Goal: Information Seeking & Learning: Learn about a topic

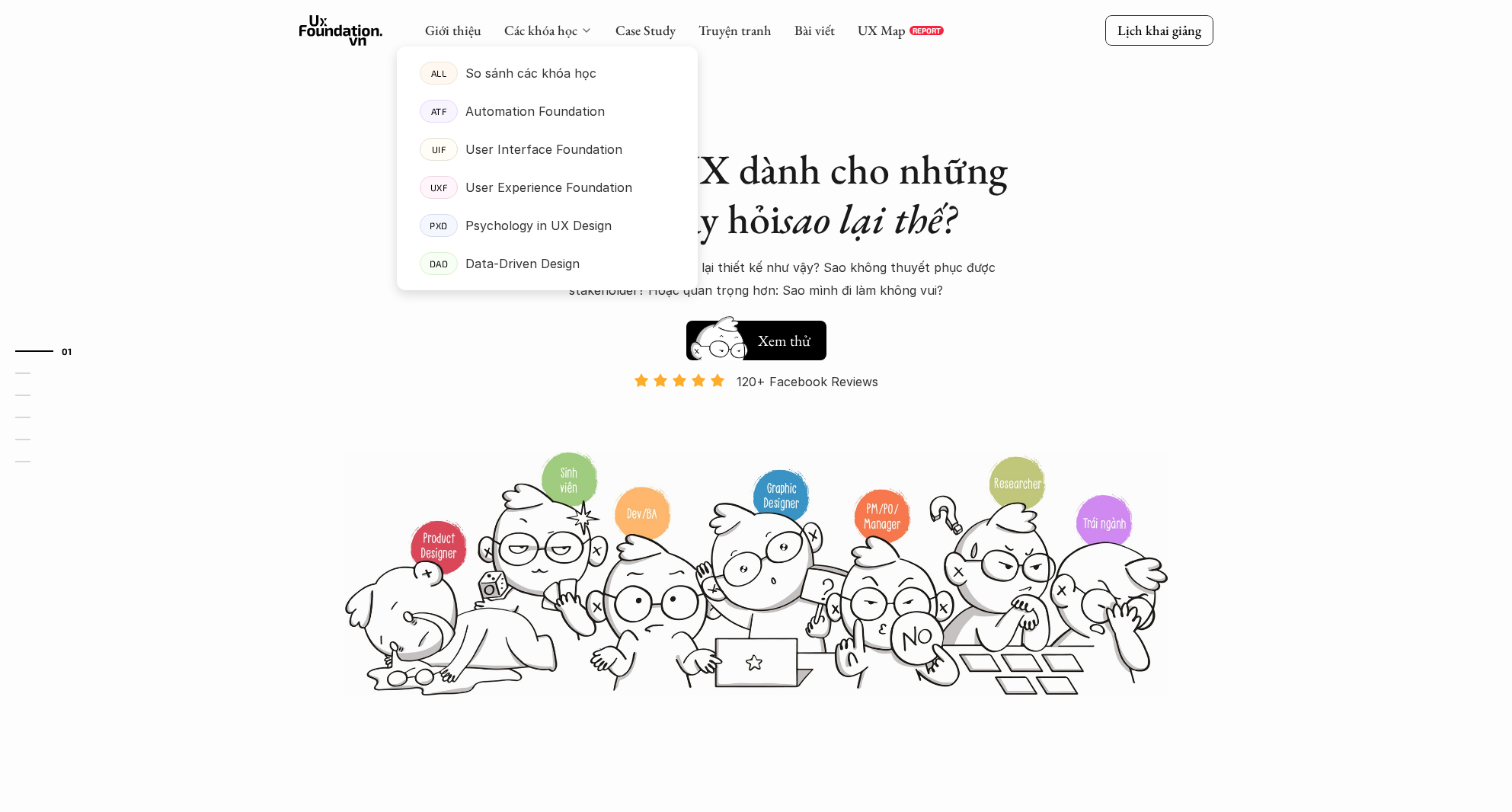
click at [542, 29] on link "Các khóa học" at bounding box center [540, 29] width 73 height 17
click at [548, 70] on p "So sánh các khóa học" at bounding box center [530, 73] width 131 height 23
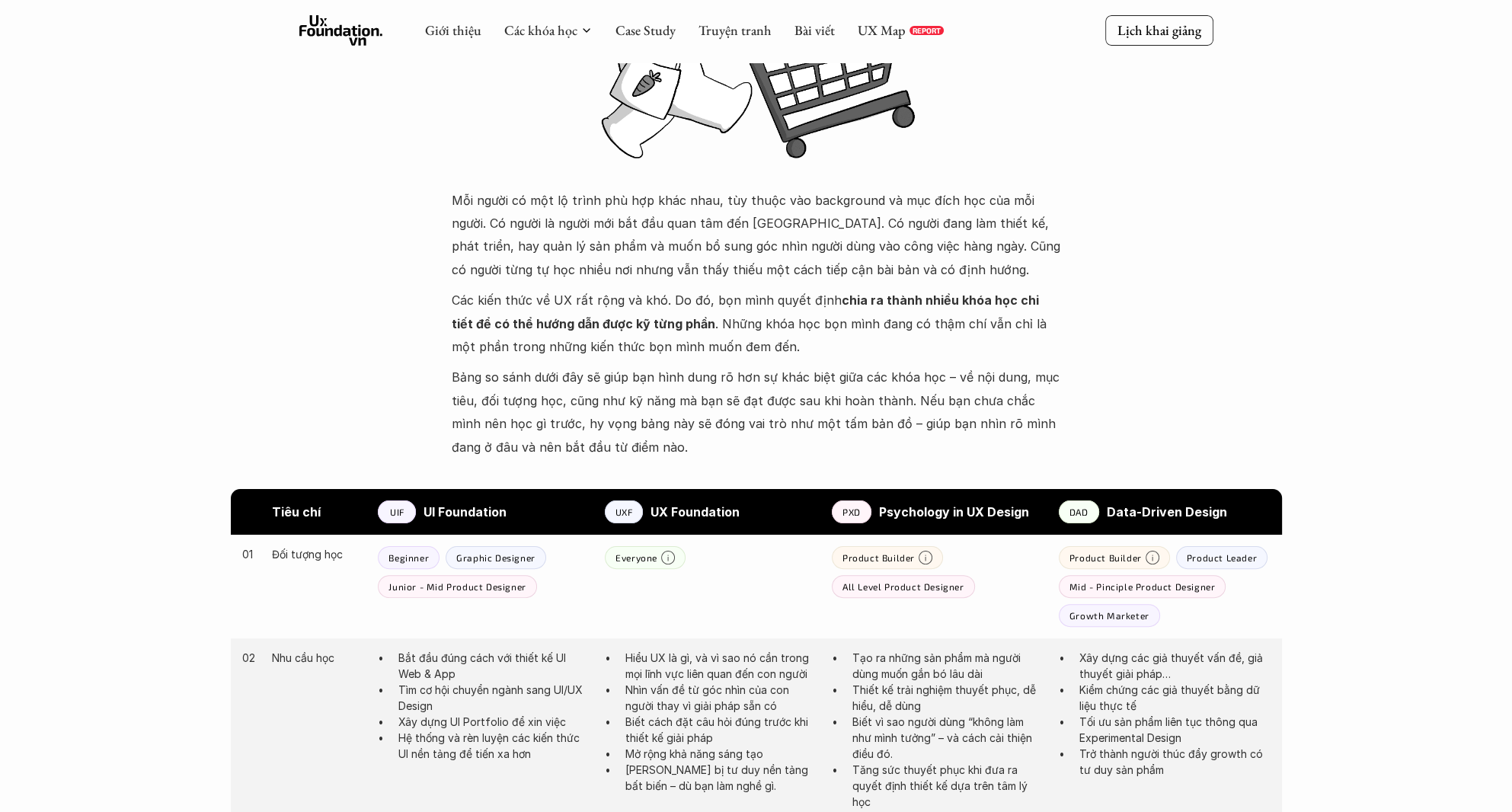
scroll to position [381, 0]
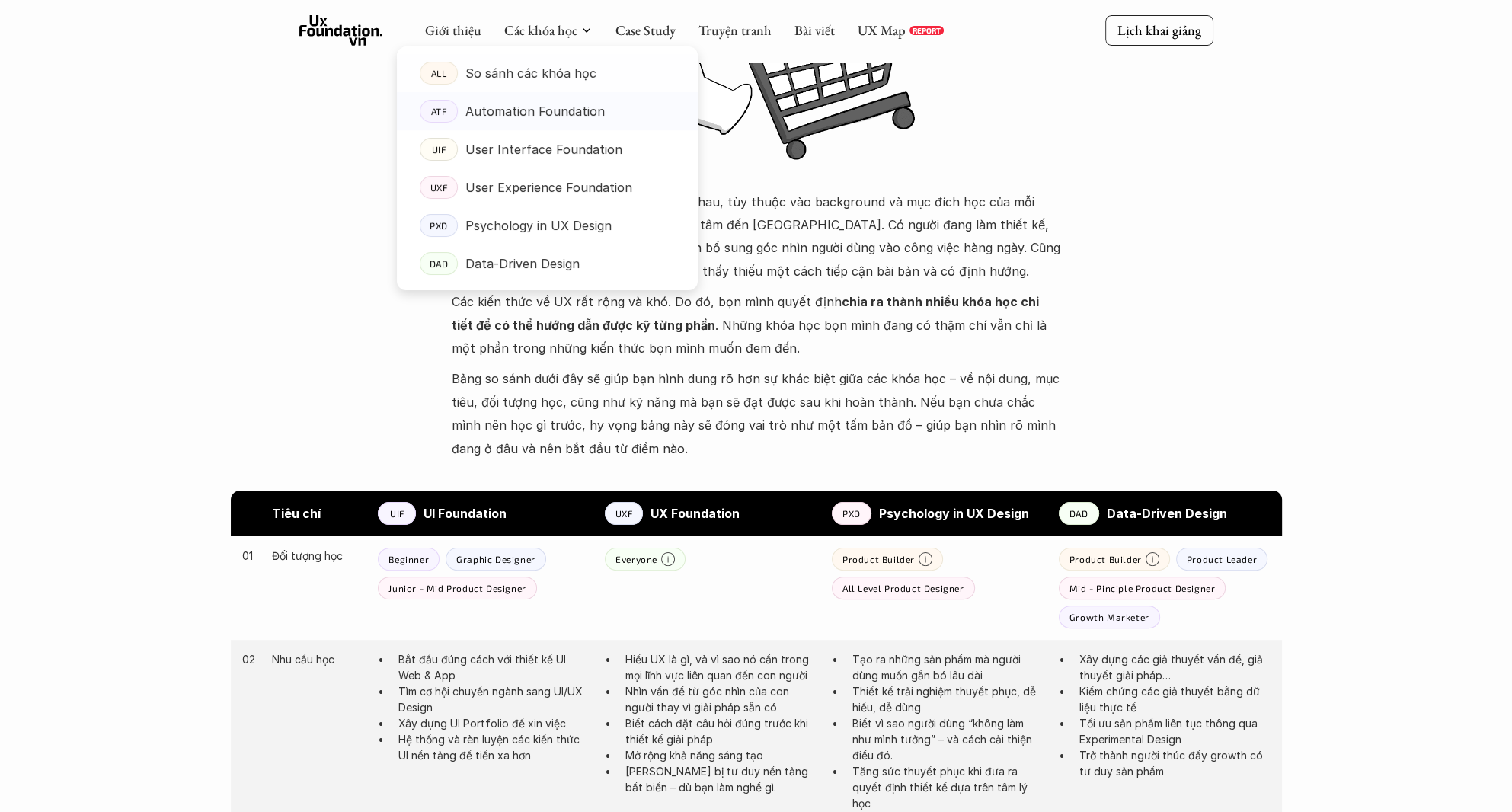
click at [542, 106] on p "Automation Foundation" at bounding box center [535, 111] width 140 height 23
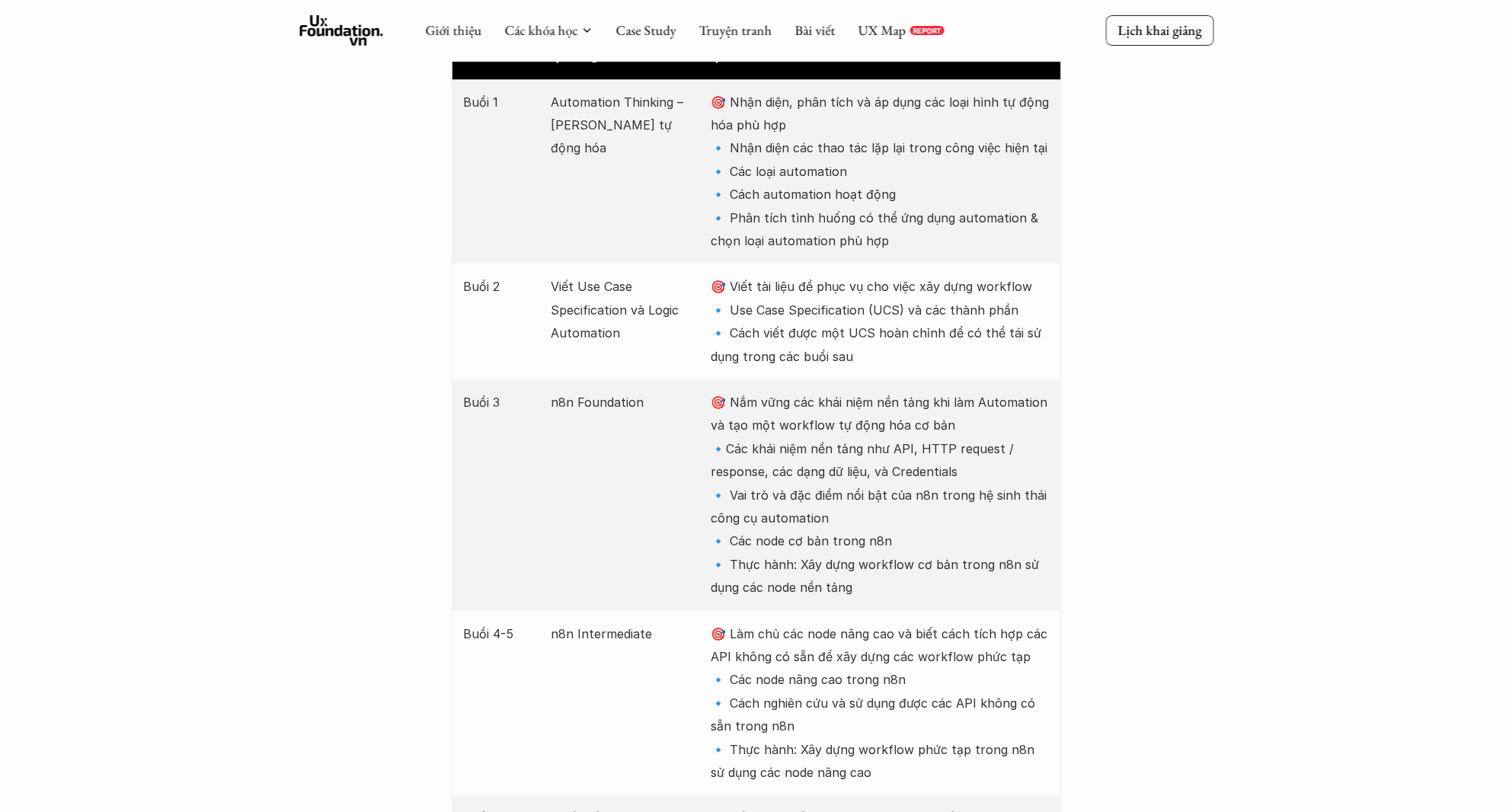
scroll to position [2024, 0]
drag, startPoint x: 540, startPoint y: 405, endPoint x: 643, endPoint y: 407, distance: 103.0
click at [643, 407] on div "Buổi 3 n8n Foundation 🎯 Nắm vững các khái niệm nền tảng khi làm Automation và t…" at bounding box center [756, 496] width 609 height 231
copy div "Buổi 3 n8n Foundation"
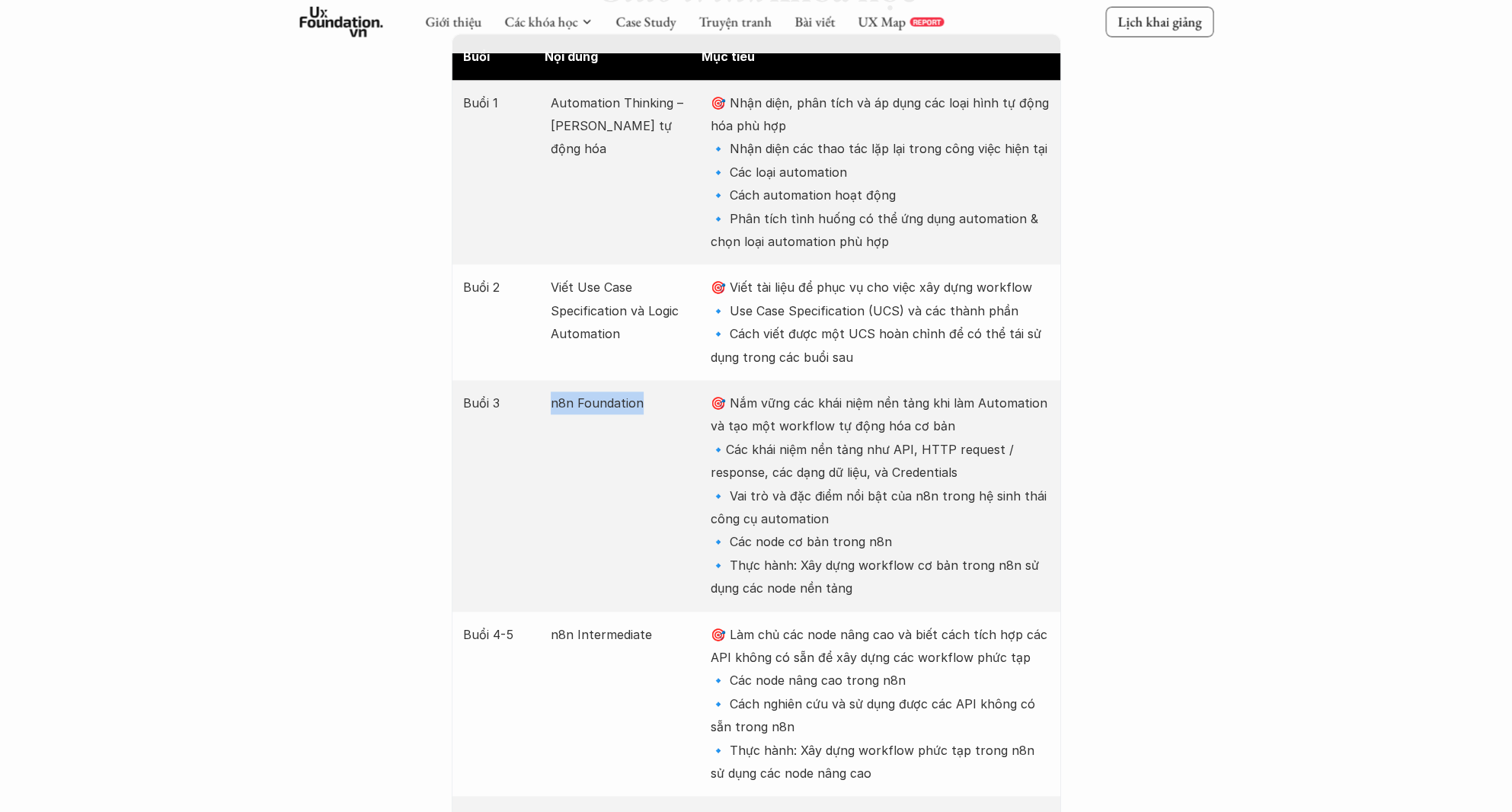
scroll to position [2405, 0]
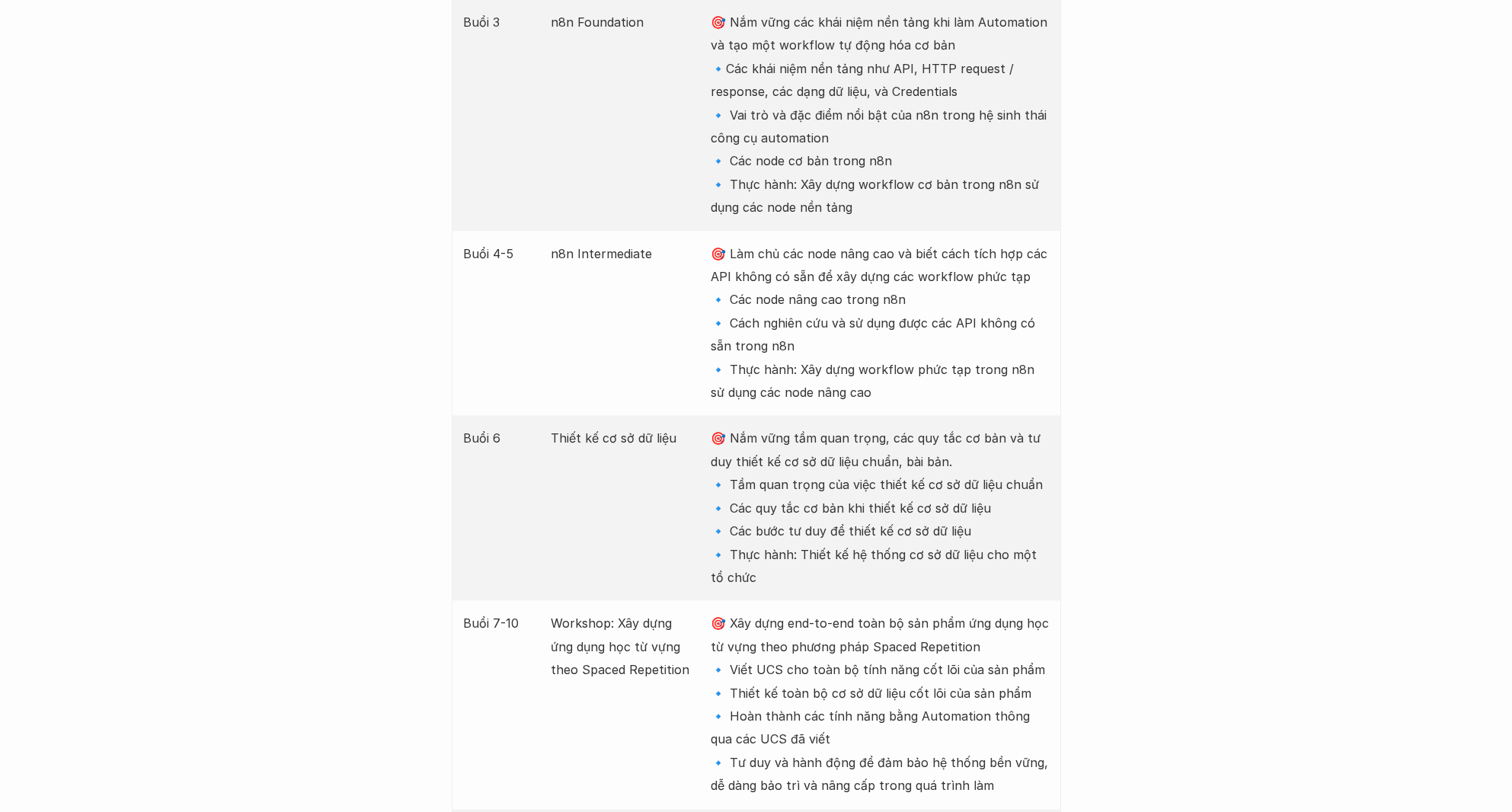
click at [652, 334] on div "Buổi 4-5 n8n Intermediate 🎯 Làm chủ các node nâng cao và biết cách tích hợp các…" at bounding box center [756, 323] width 609 height 185
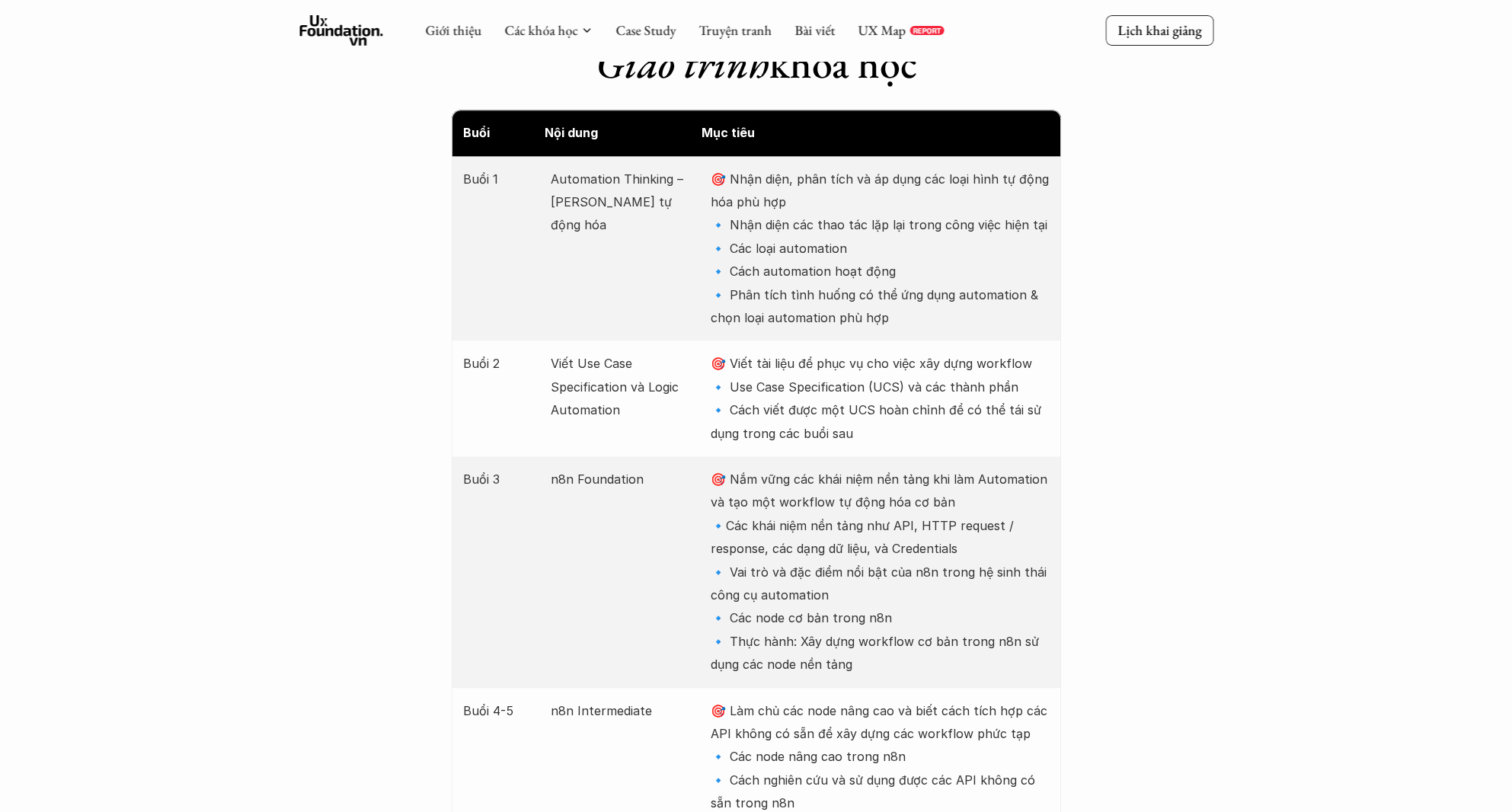
scroll to position [1491, 0]
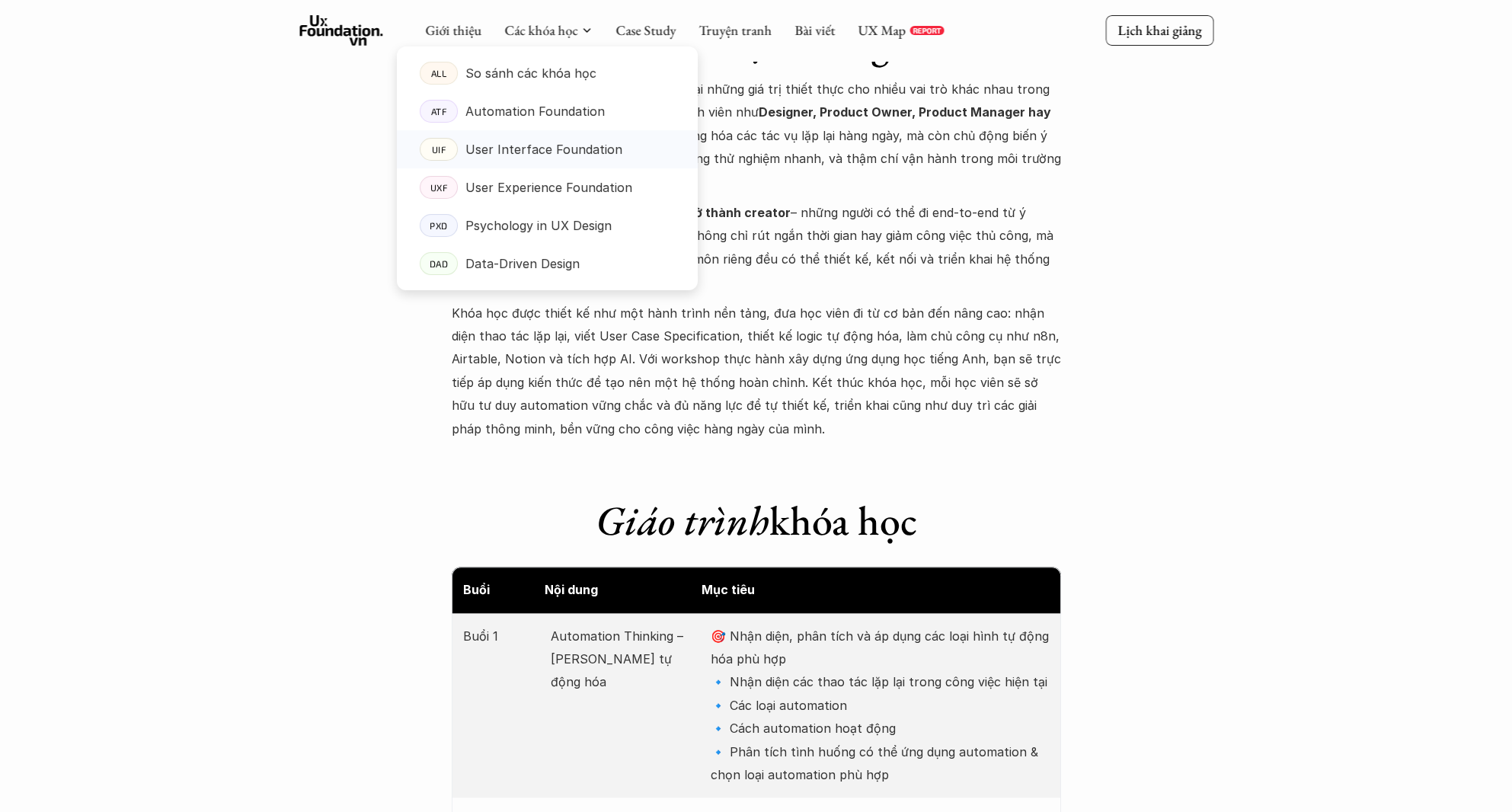
click at [508, 151] on p "User Interface Foundation" at bounding box center [544, 150] width 157 height 23
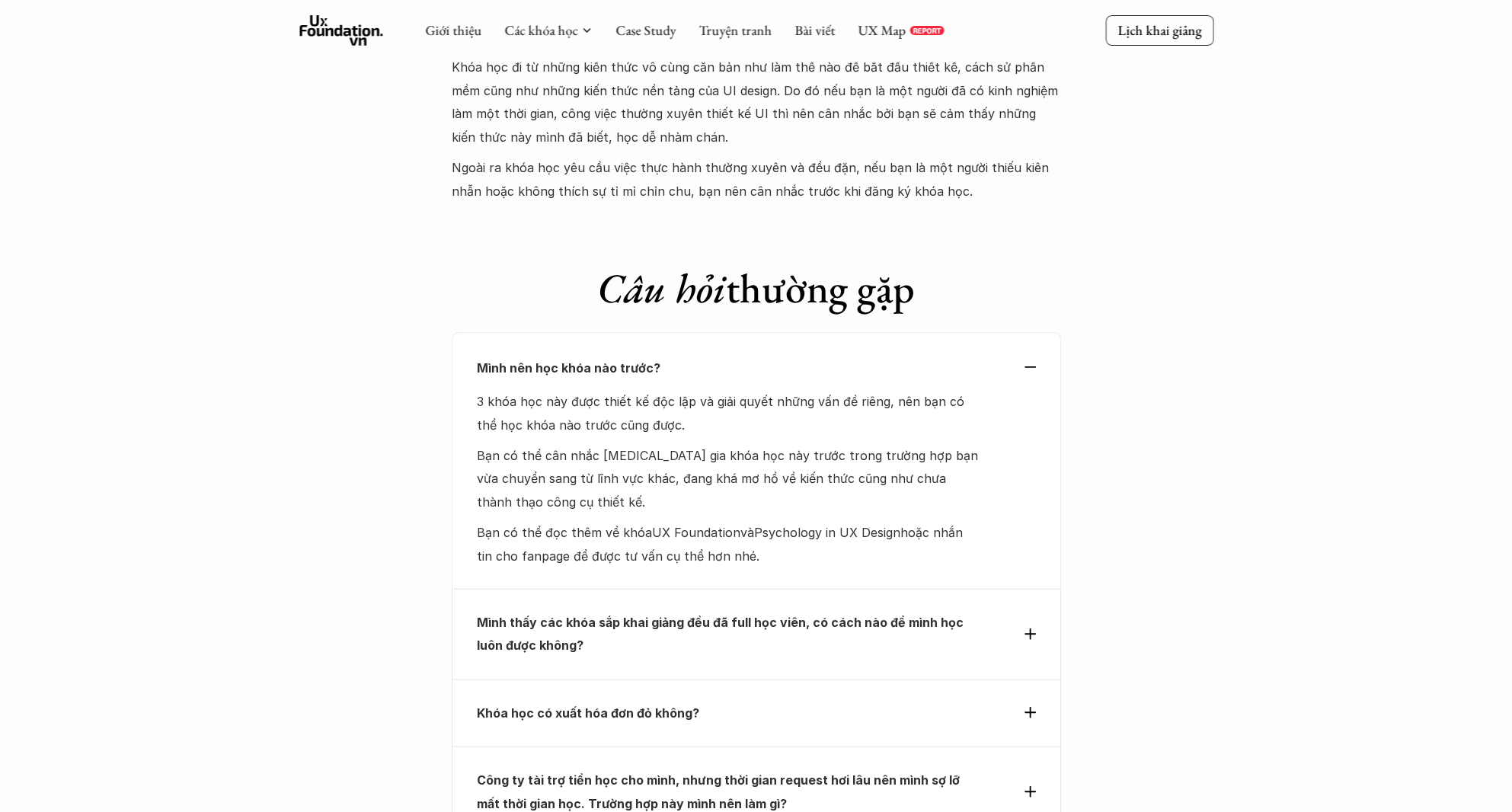
scroll to position [4571, 0]
click at [1020, 702] on div "Khóa học có xuất hóa đơn đỏ không?" at bounding box center [756, 713] width 559 height 23
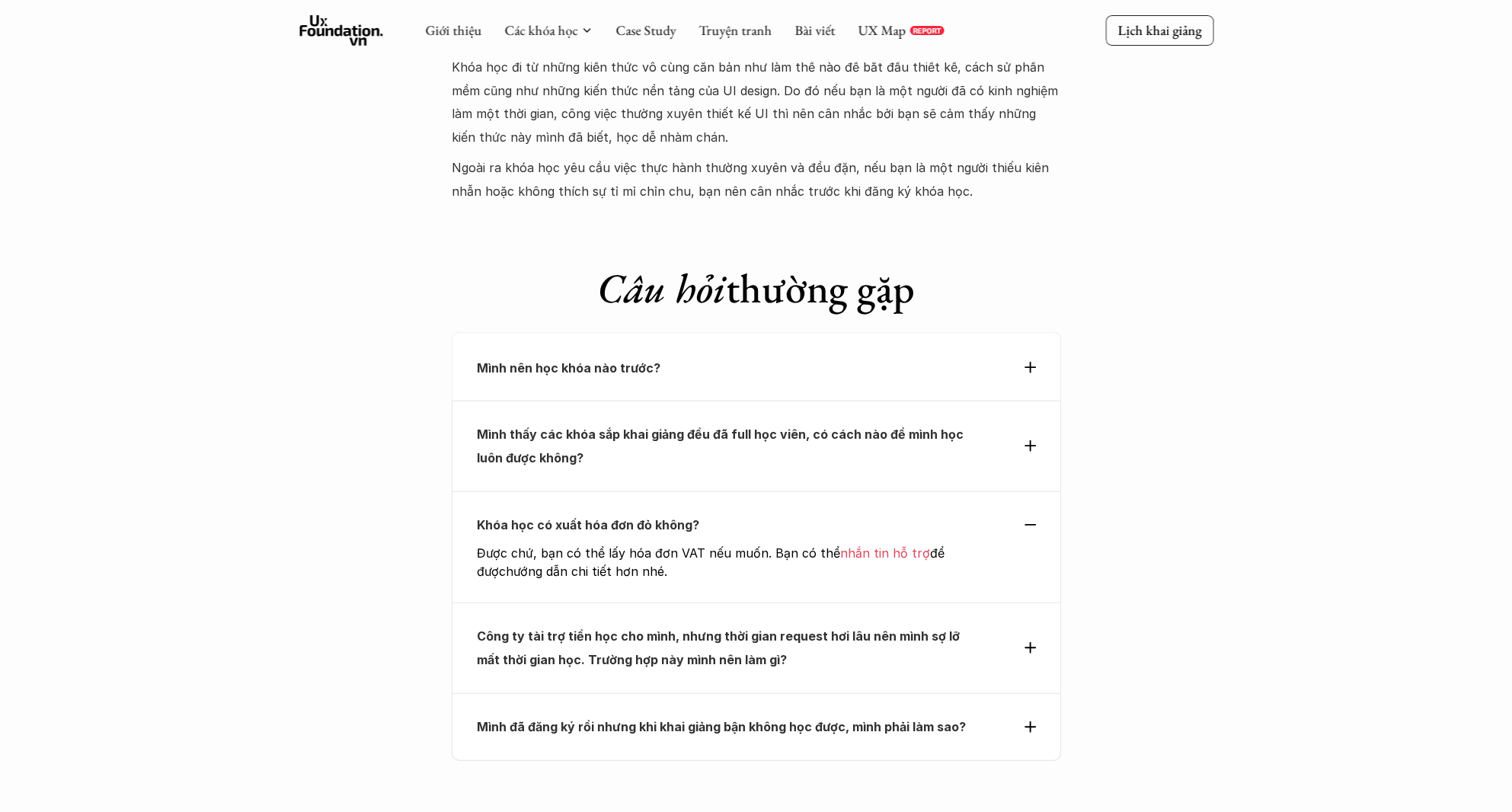
click at [1037, 491] on div "Khóa học có xuất hóa đơn đỏ không? Được chứ, bạn có thể lấy hóa đơn VAT nếu muố…" at bounding box center [756, 547] width 609 height 111
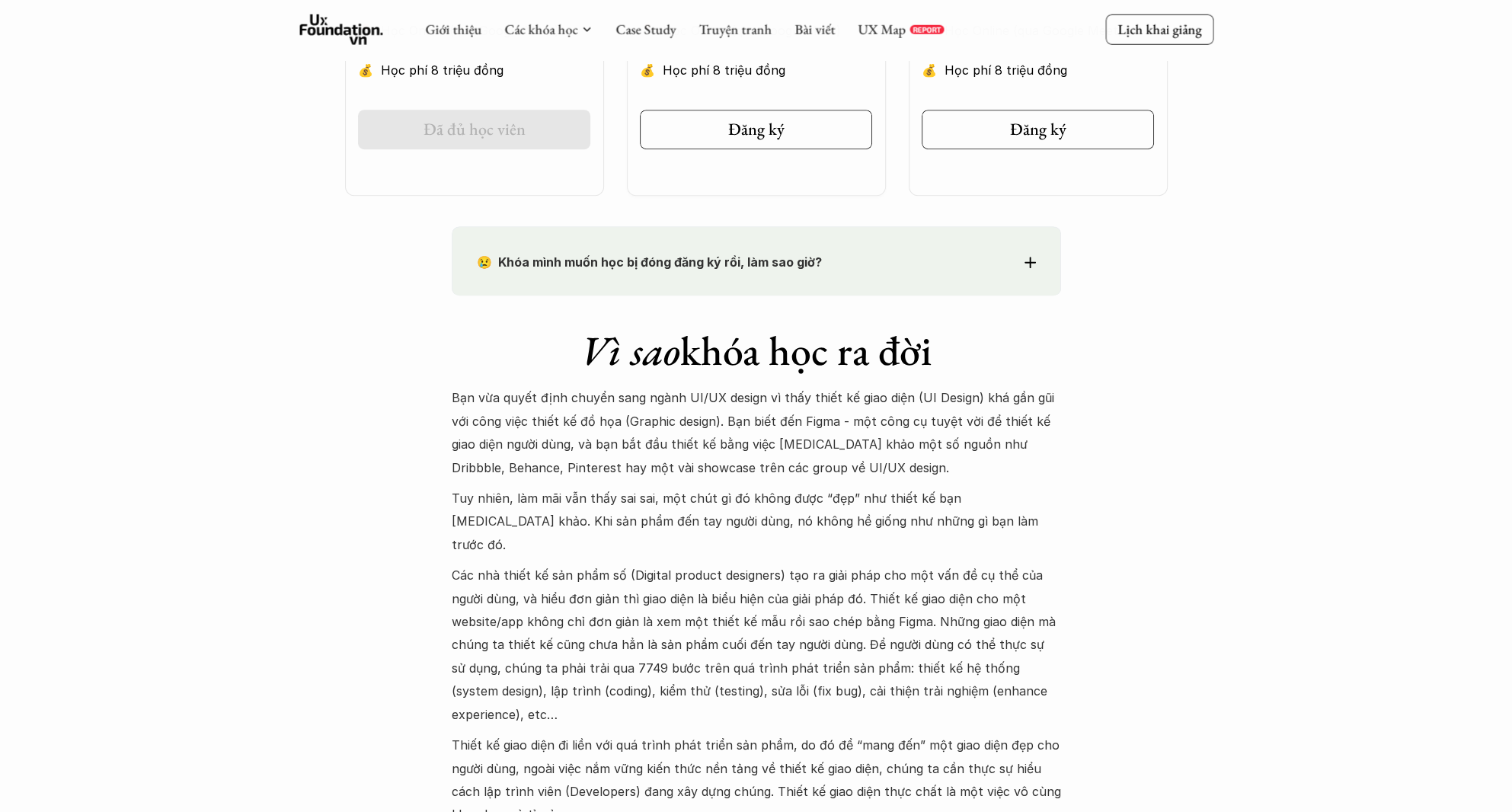
scroll to position [1399, 0]
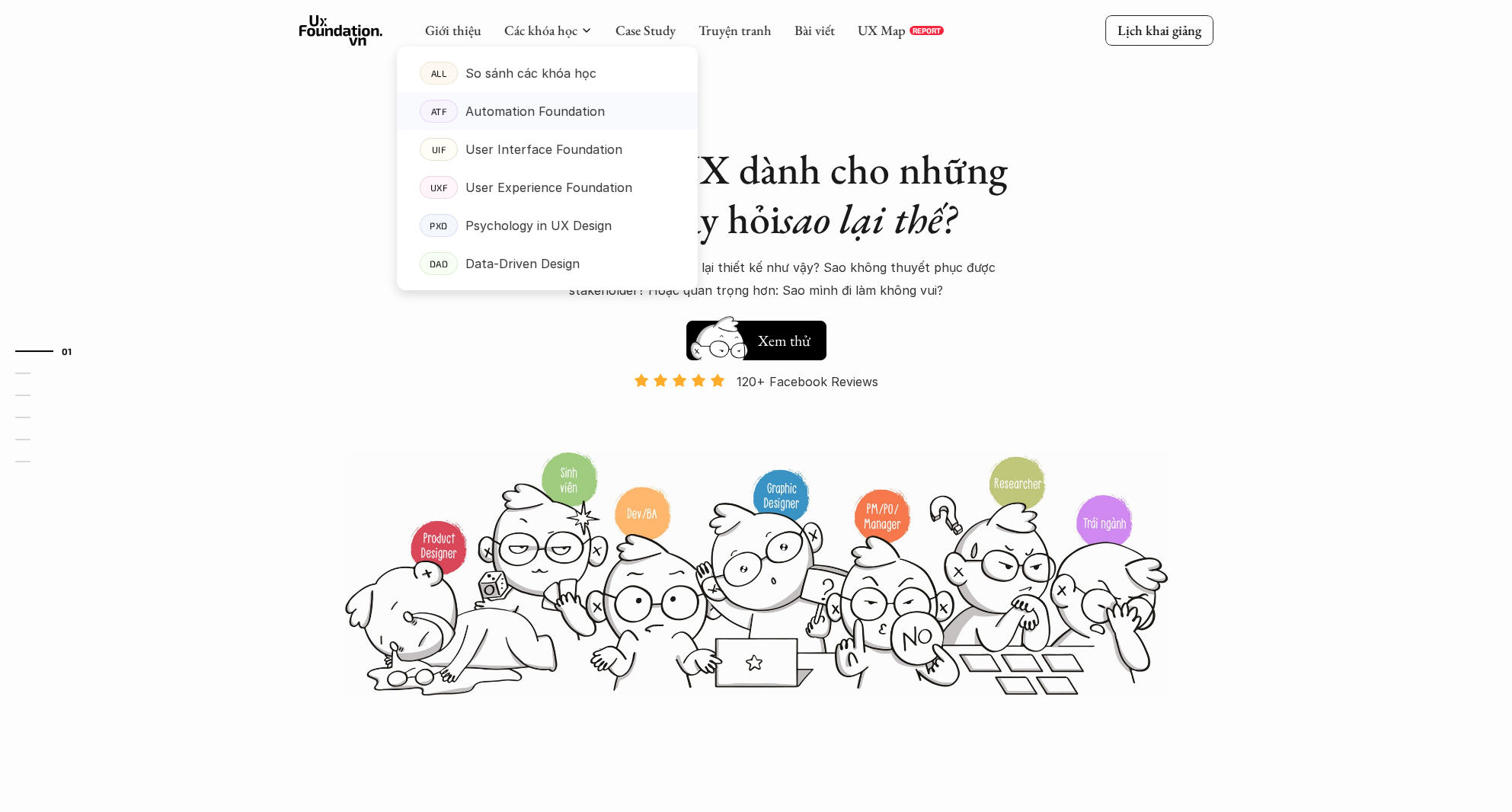
click at [548, 114] on p "Automation Foundation" at bounding box center [535, 111] width 140 height 23
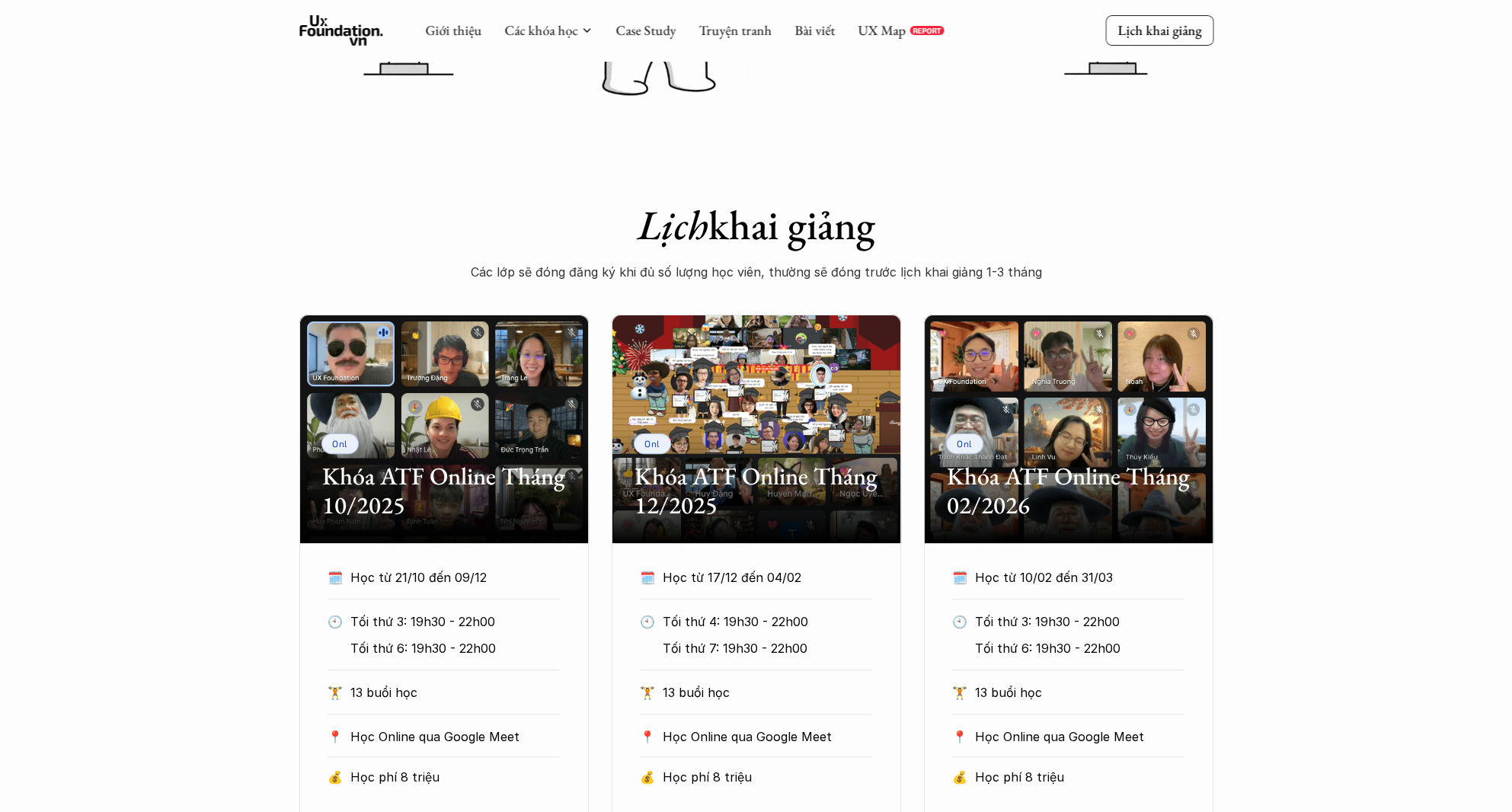
scroll to position [227, 0]
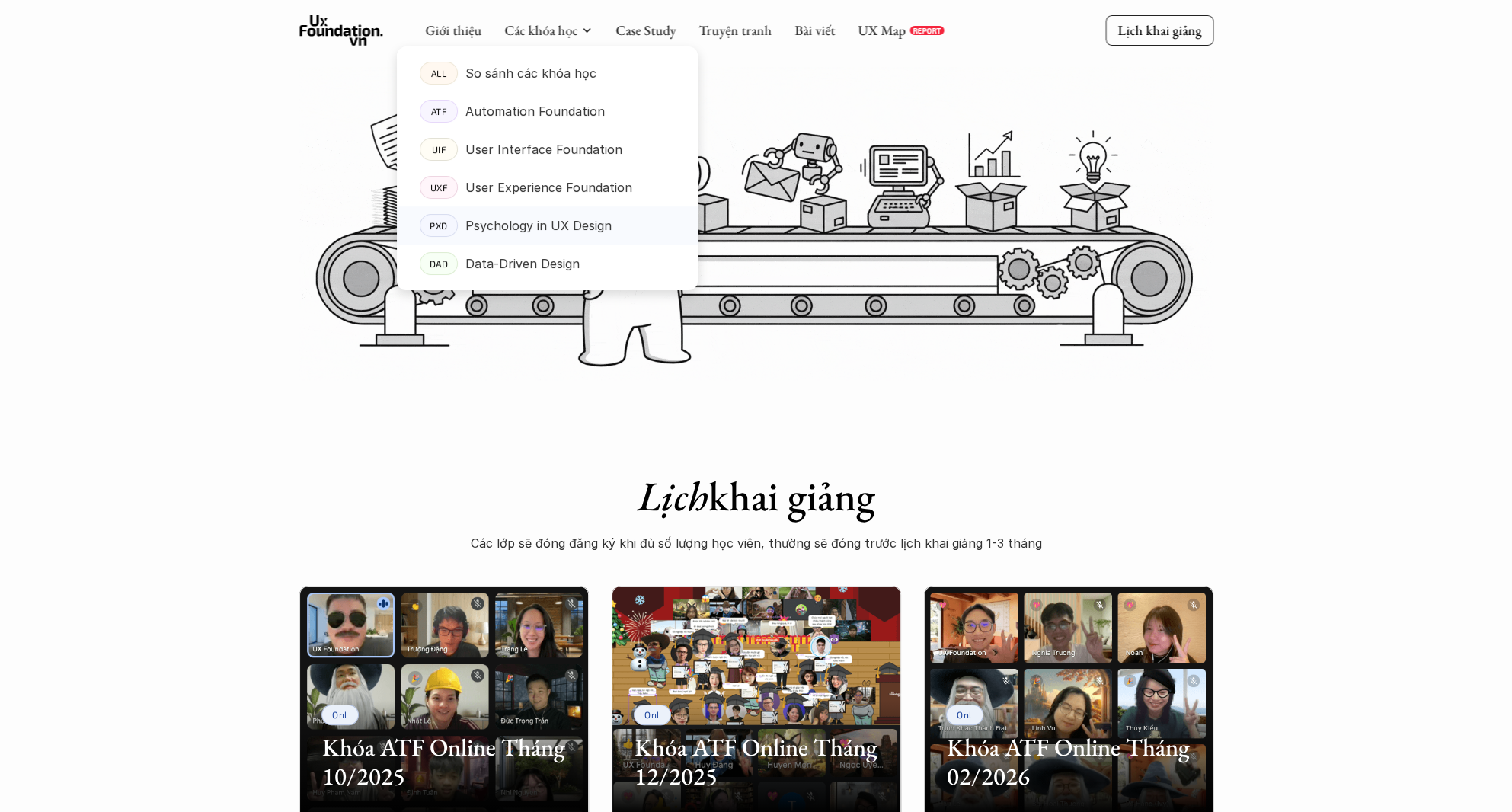
click at [566, 230] on p "Psychology in UX Design" at bounding box center [538, 226] width 146 height 23
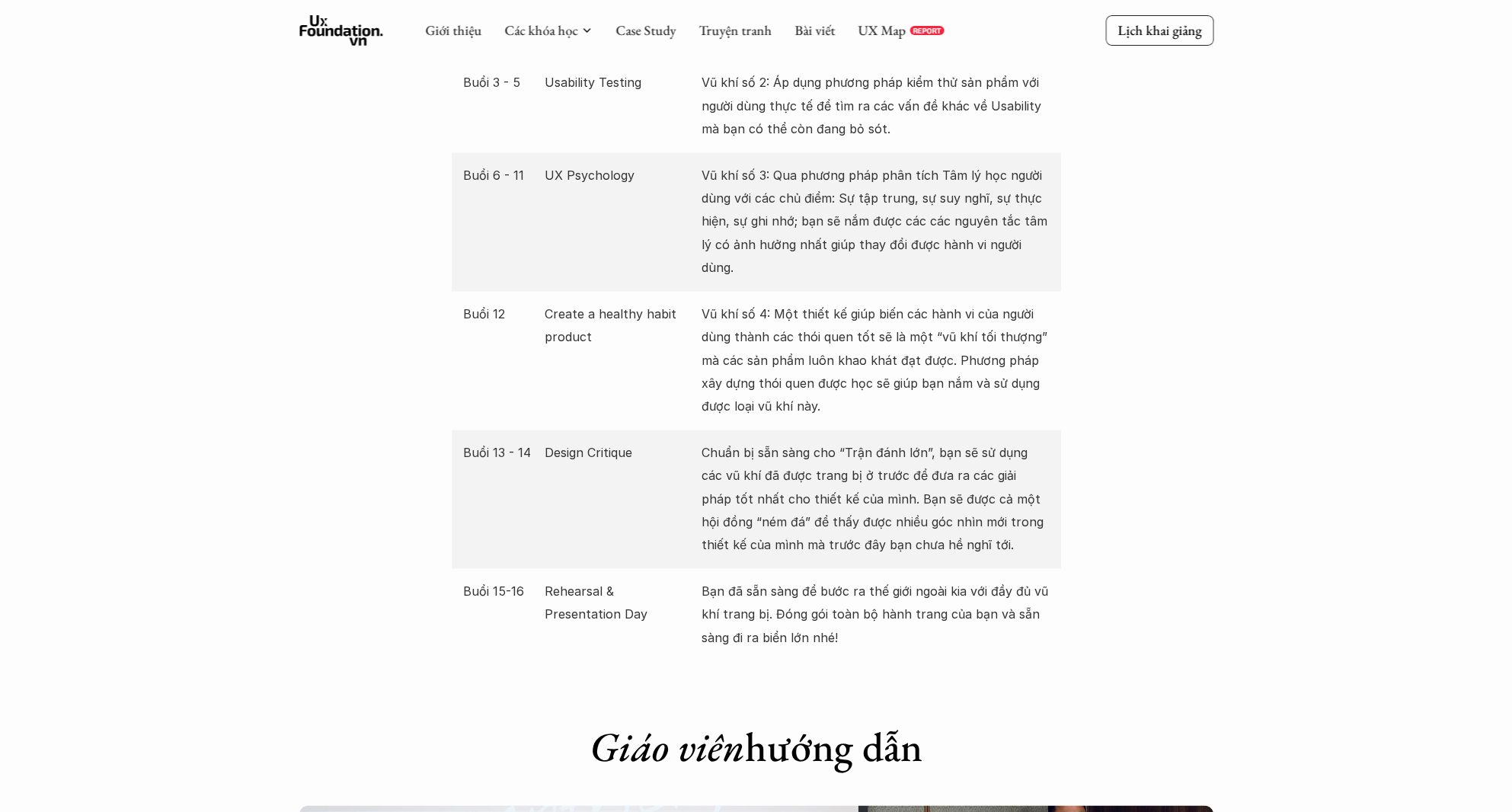
scroll to position [3068, 0]
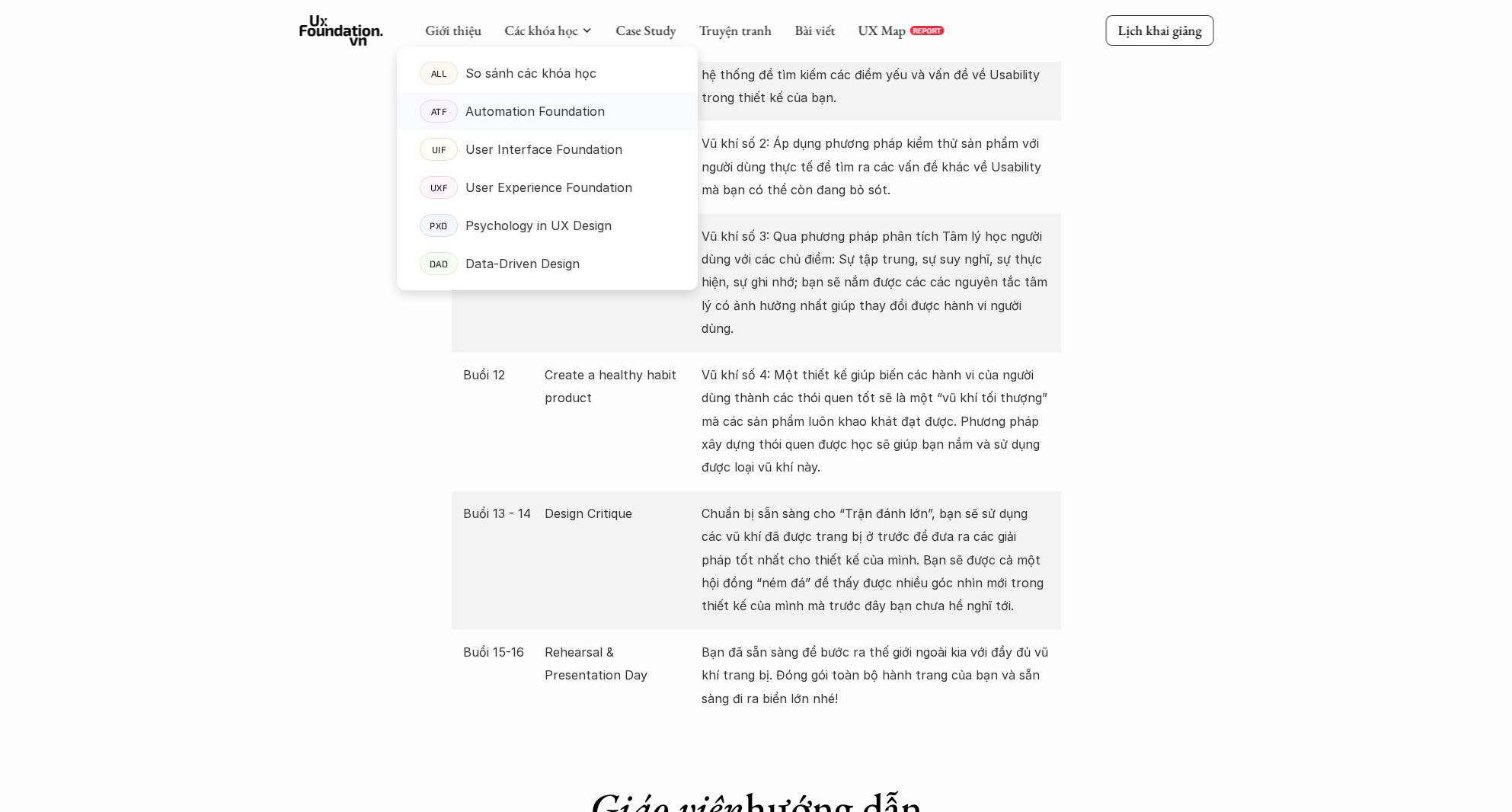
click at [552, 107] on p "Automation Foundation" at bounding box center [535, 111] width 140 height 23
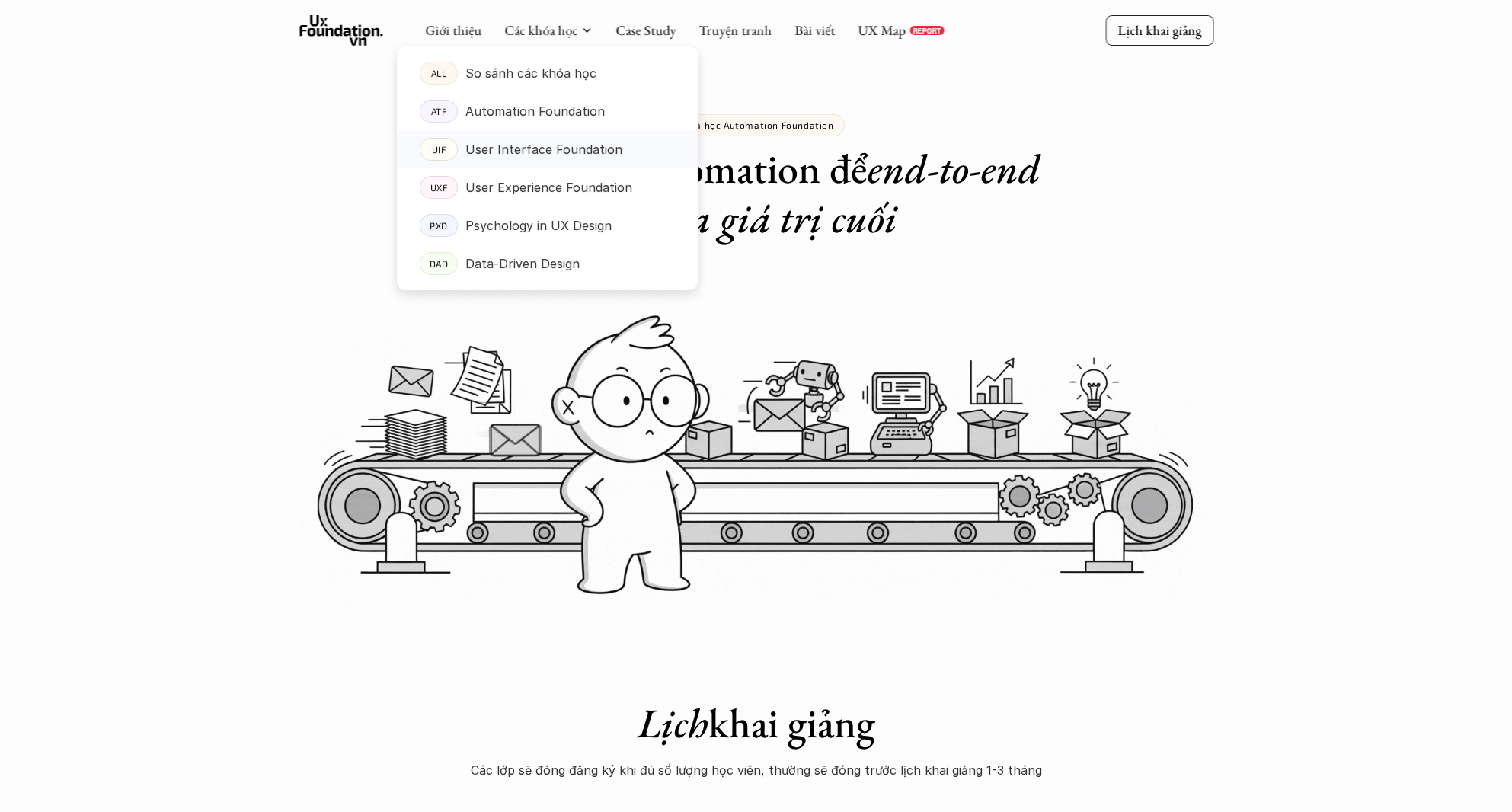
click at [544, 148] on p "User Interface Foundation" at bounding box center [544, 150] width 157 height 23
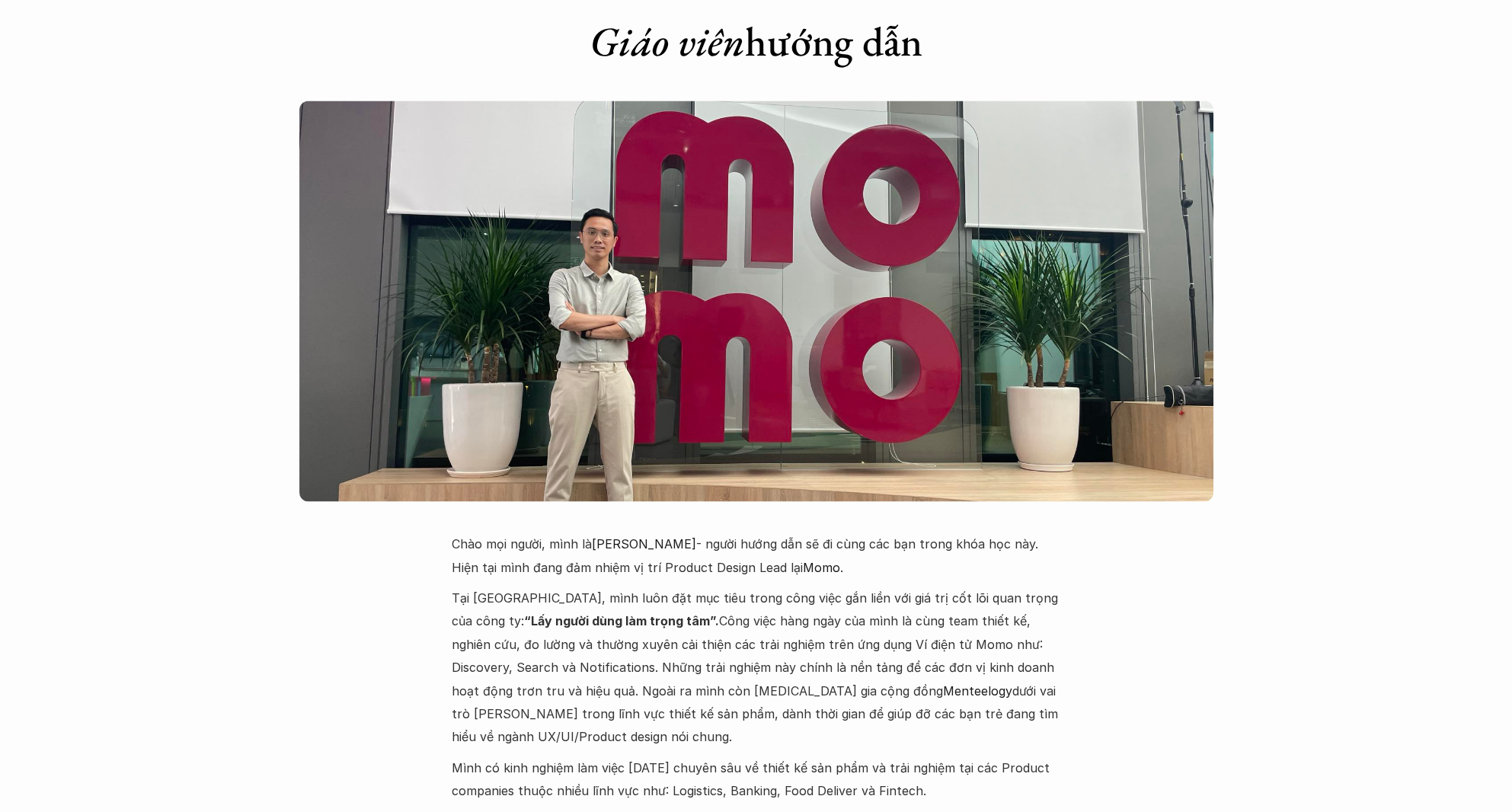
scroll to position [3349, 0]
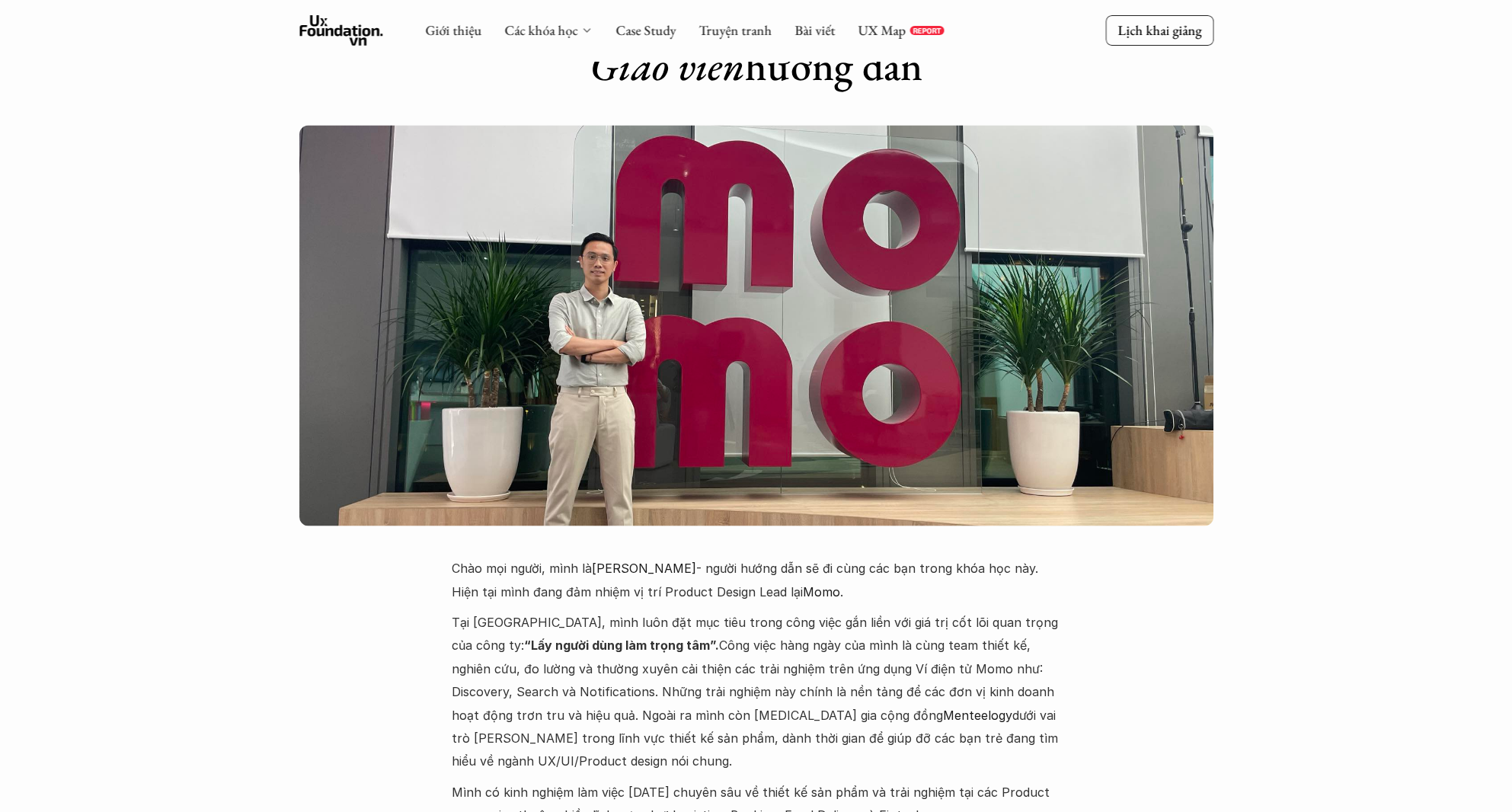
click at [587, 32] on icon at bounding box center [586, 30] width 12 height 12
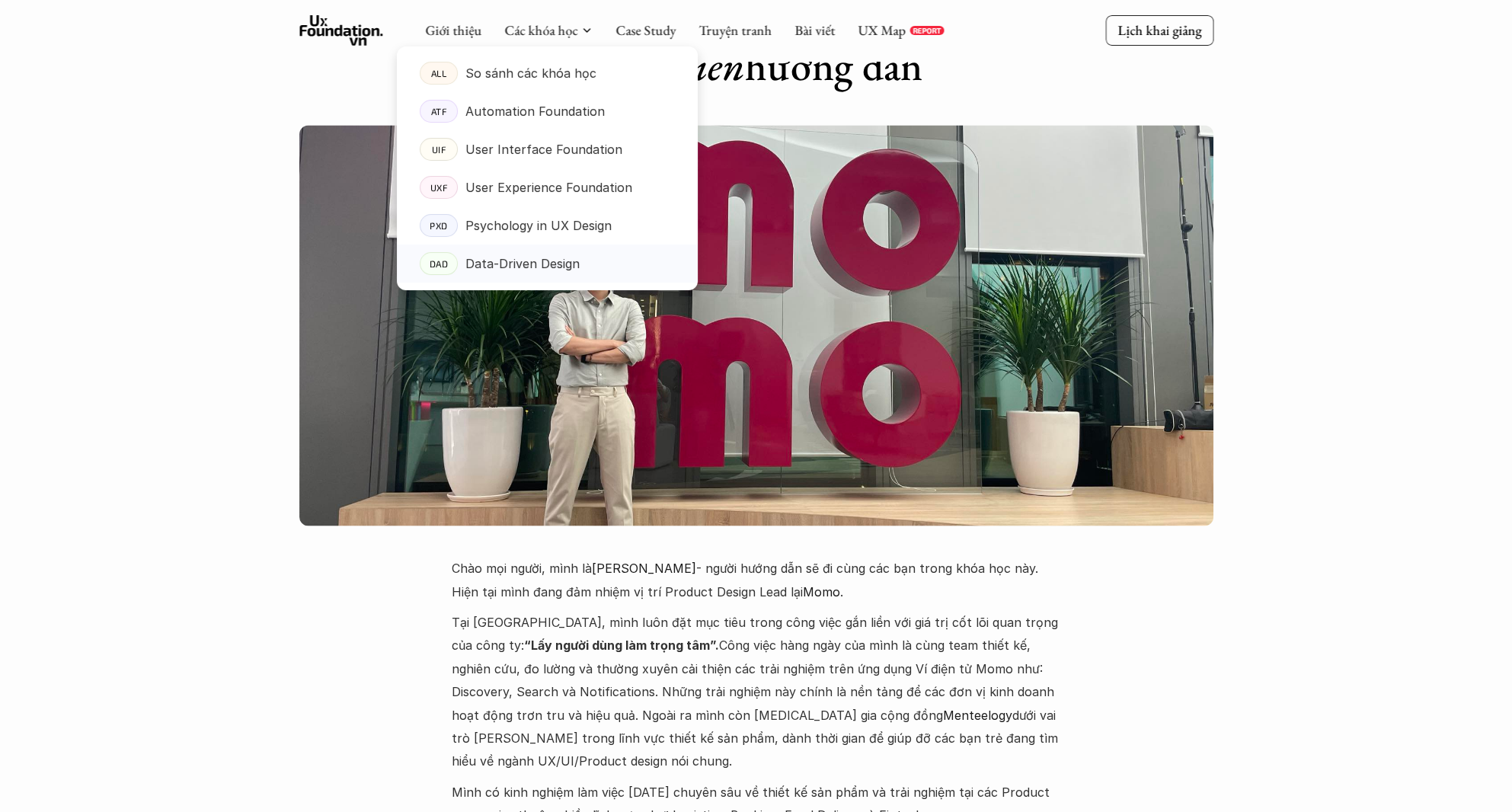
click at [527, 262] on p "Data-Driven Design" at bounding box center [522, 263] width 114 height 23
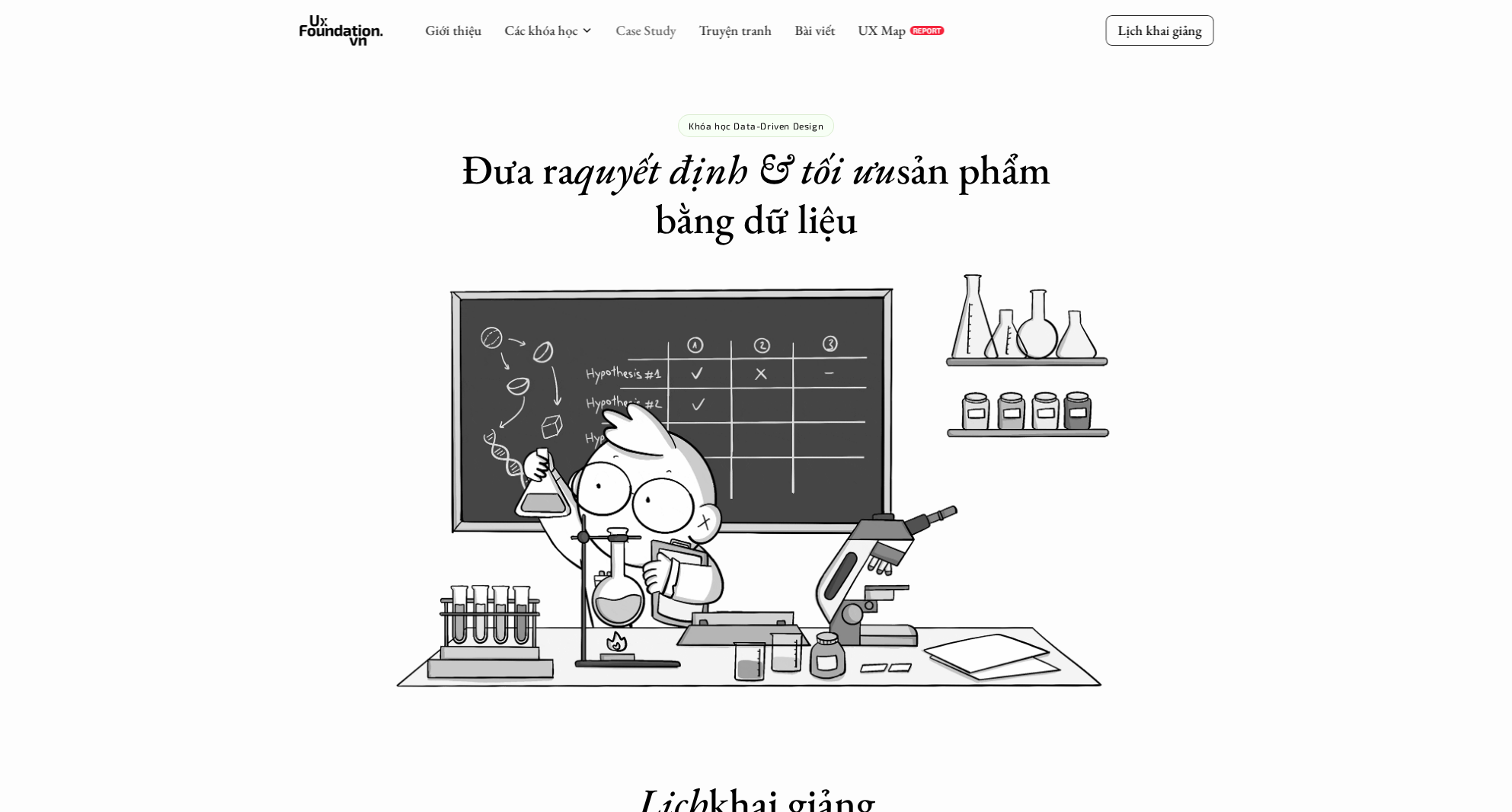
click at [646, 34] on link "Case Study" at bounding box center [646, 29] width 60 height 17
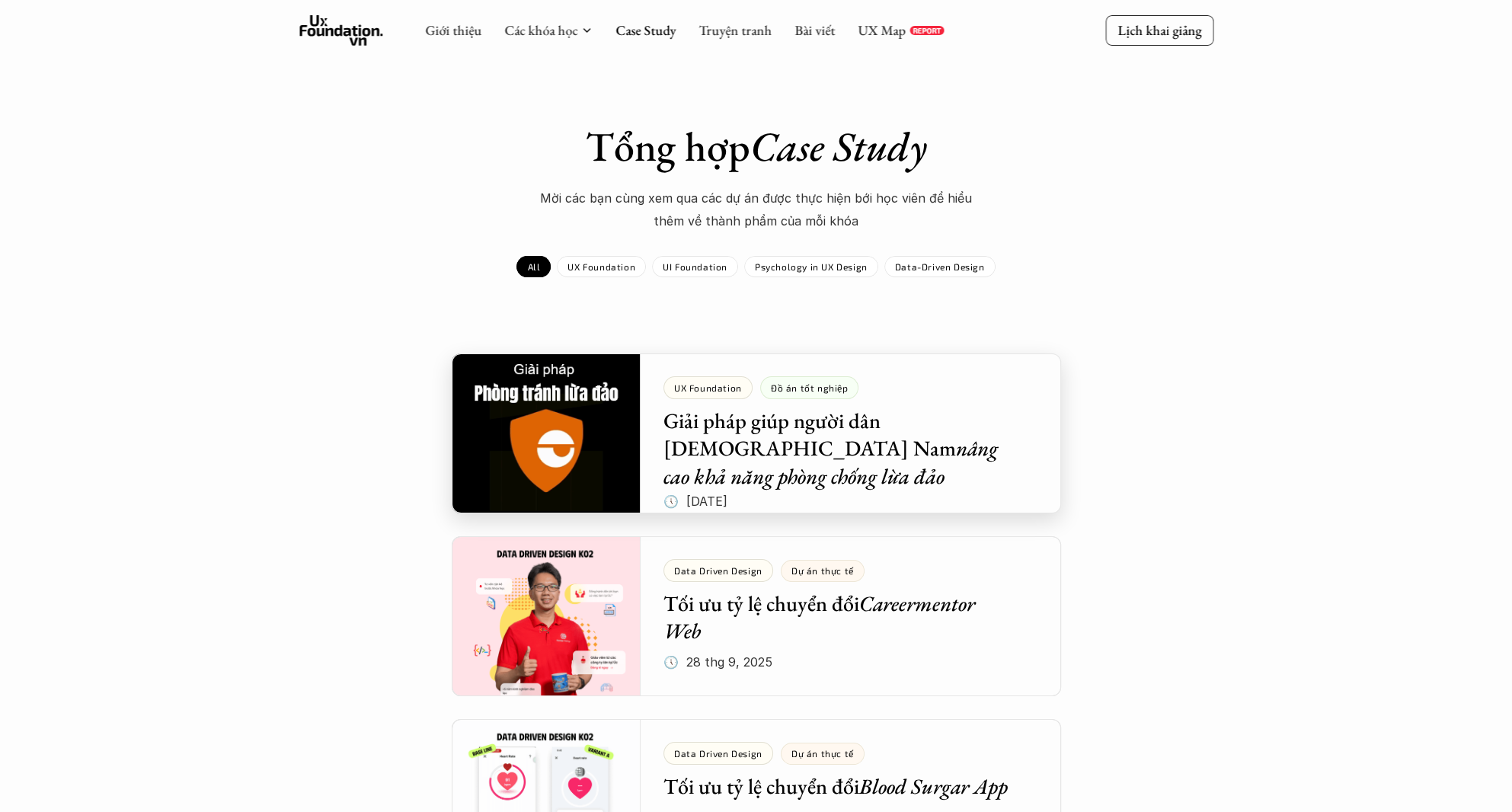
click at [1040, 407] on div at bounding box center [756, 433] width 609 height 160
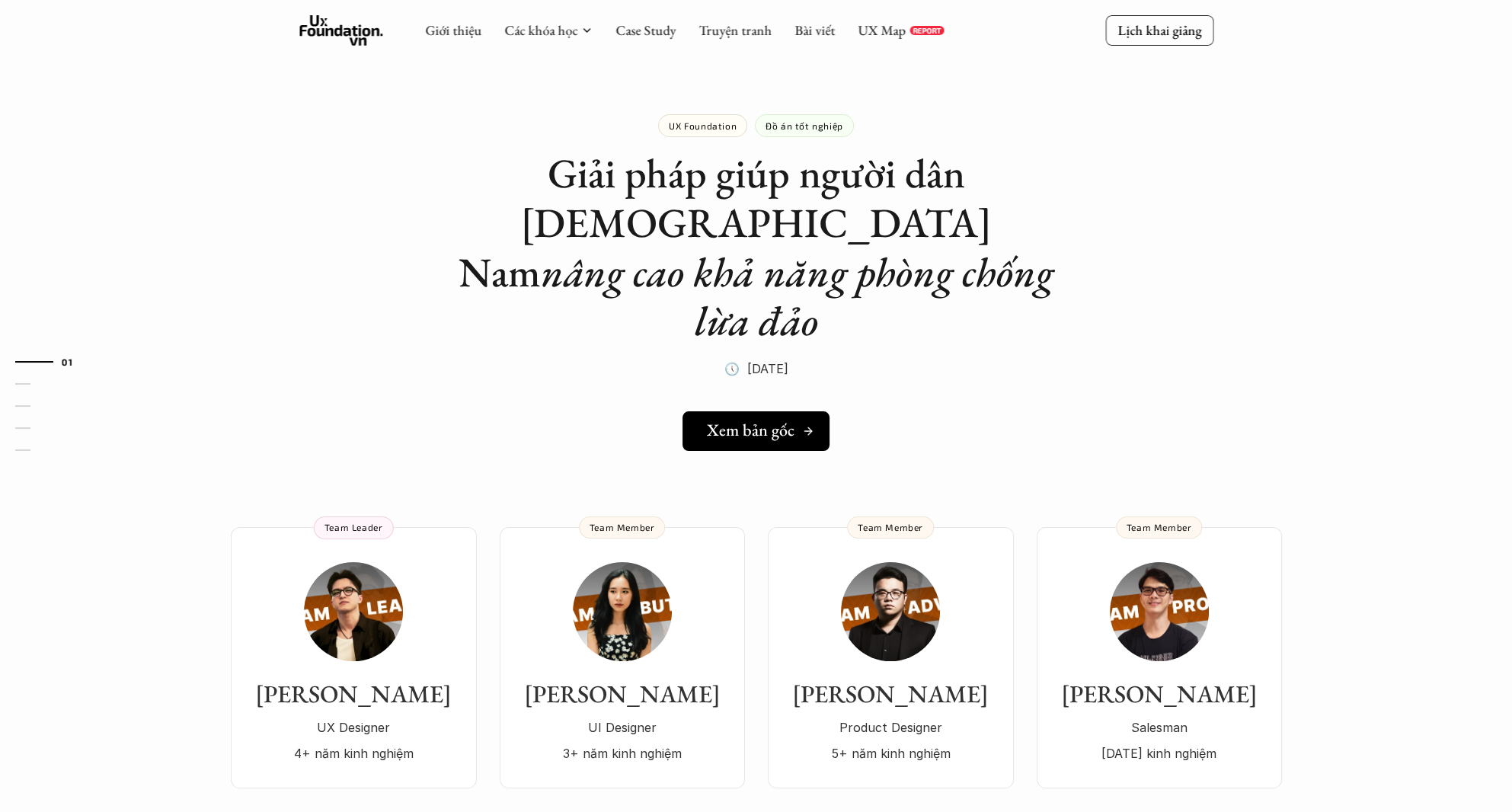
click at [807, 420] on div "Xem bản gốc" at bounding box center [760, 430] width 107 height 20
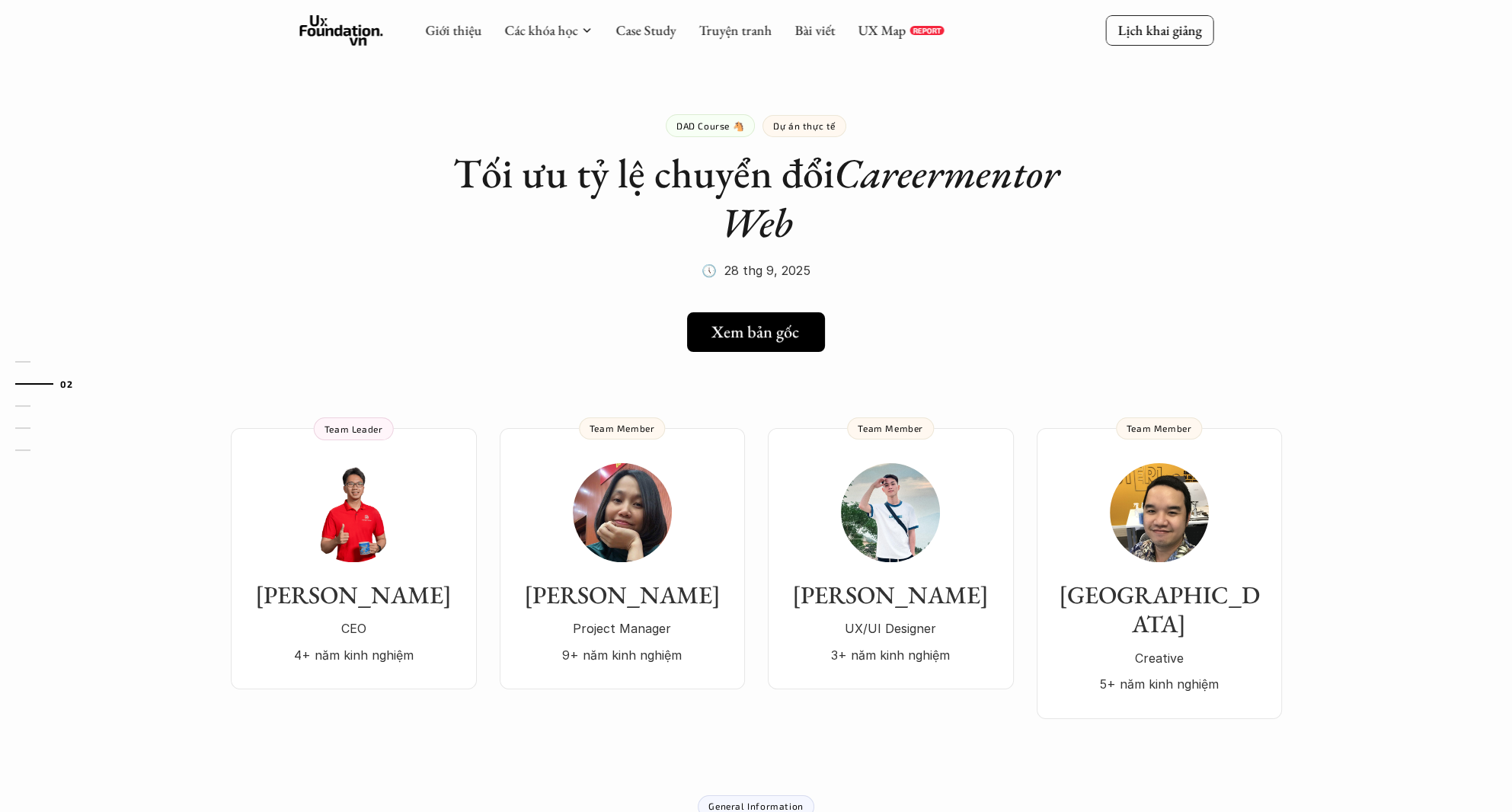
click at [785, 337] on h5 "Xem bản gốc" at bounding box center [754, 332] width 87 height 20
